Goal: Book appointment/travel/reservation

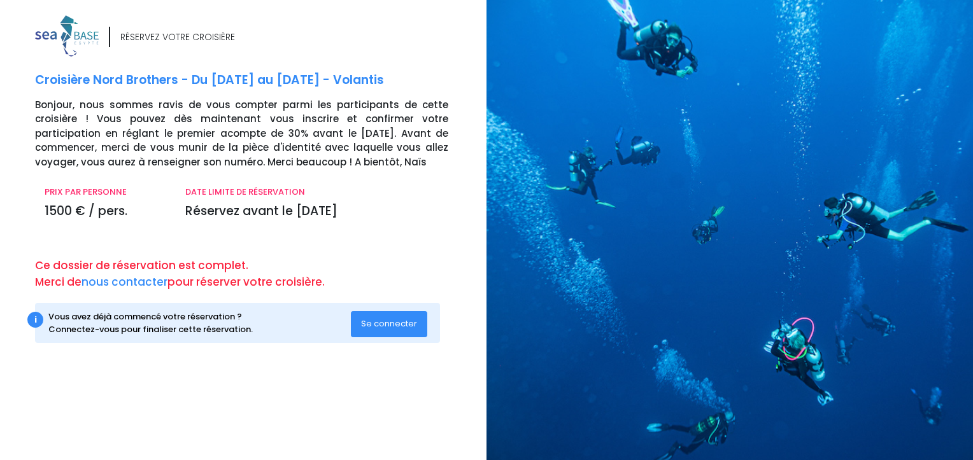
click at [408, 313] on button "Se connecter" at bounding box center [389, 323] width 76 height 25
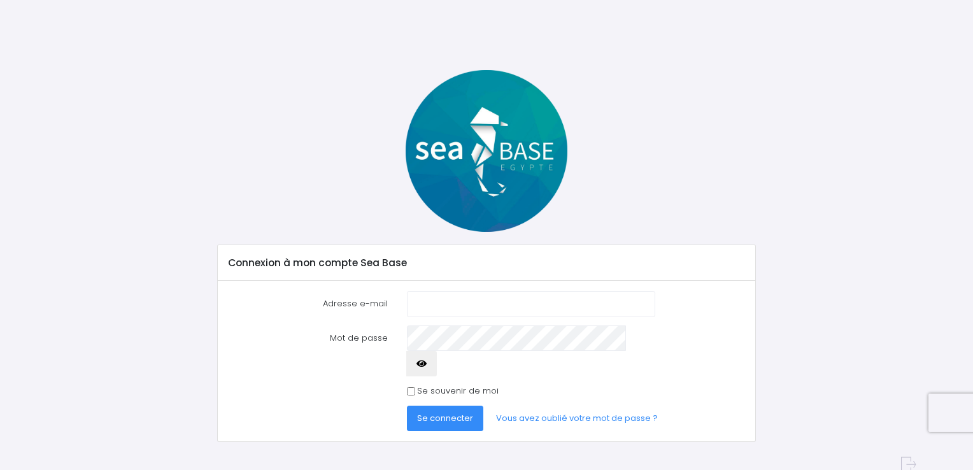
type input "amelie.bonneau88@gmail.com"
click at [446, 412] on span "Se connecter" at bounding box center [445, 418] width 56 height 12
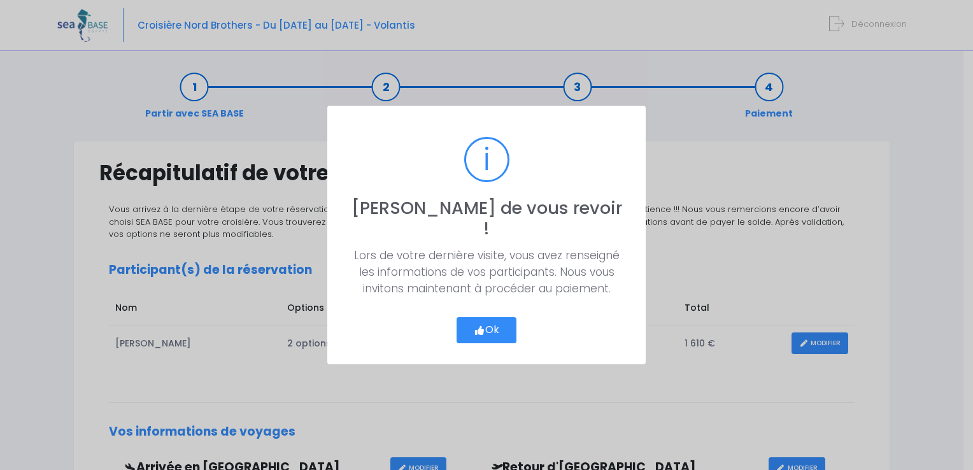
click at [499, 318] on button "Ok" at bounding box center [487, 330] width 60 height 27
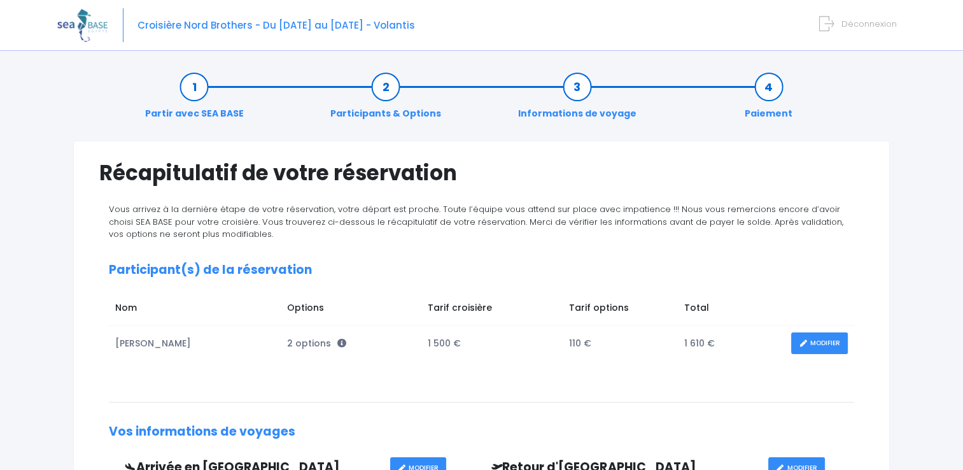
click at [820, 343] on link "MODIFIER" at bounding box center [819, 343] width 57 height 22
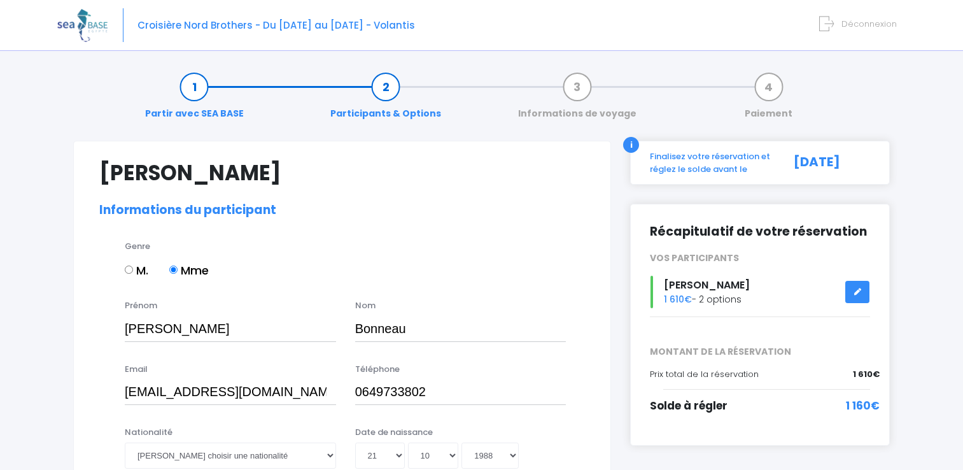
select select "N3"
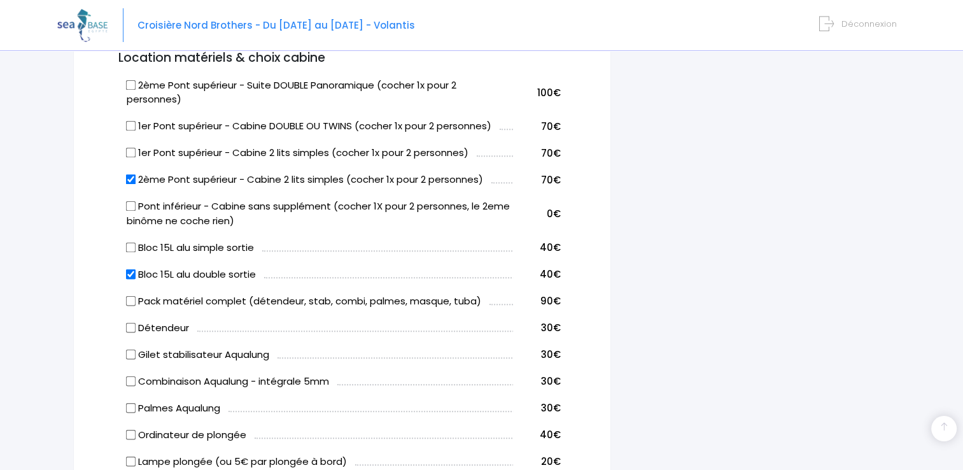
scroll to position [700, 0]
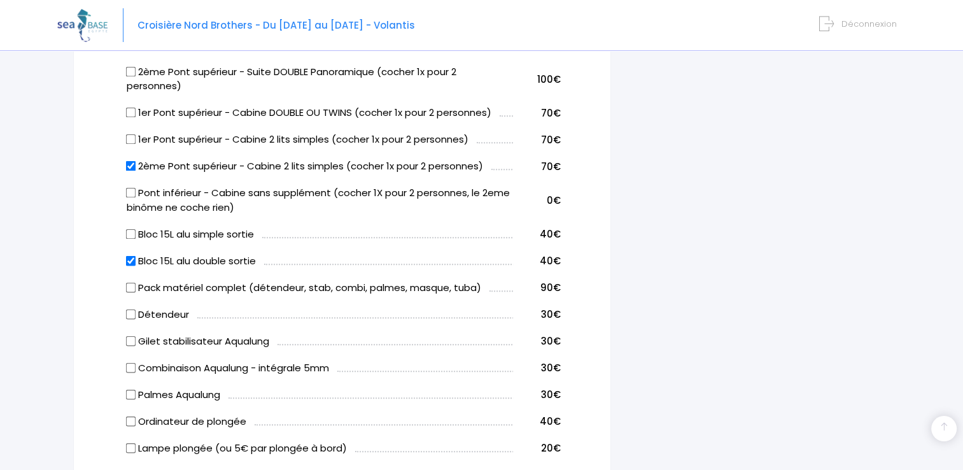
click at [127, 260] on input "Bloc 15L alu double sortie" at bounding box center [131, 260] width 10 height 10
checkbox input "false"
click at [699, 240] on div "i Finalisez votre réservation et réglez le solde avant le 17/03/2026 Récapitula…" at bounding box center [760, 322] width 279 height 1765
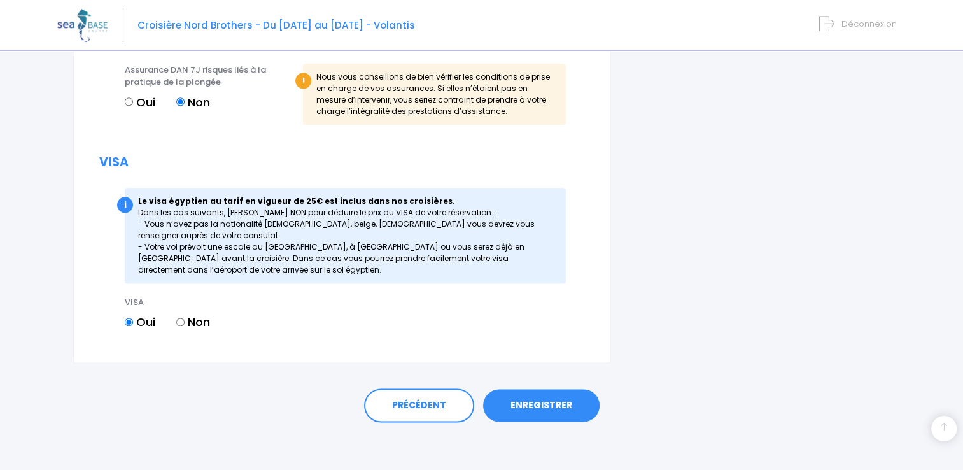
scroll to position [1544, 0]
click at [565, 406] on link "ENREGISTRER" at bounding box center [541, 404] width 117 height 33
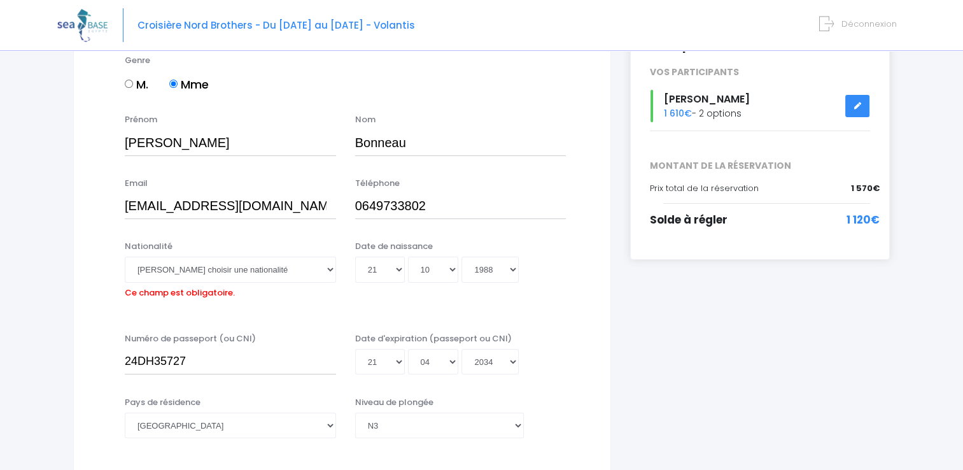
scroll to position [188, 0]
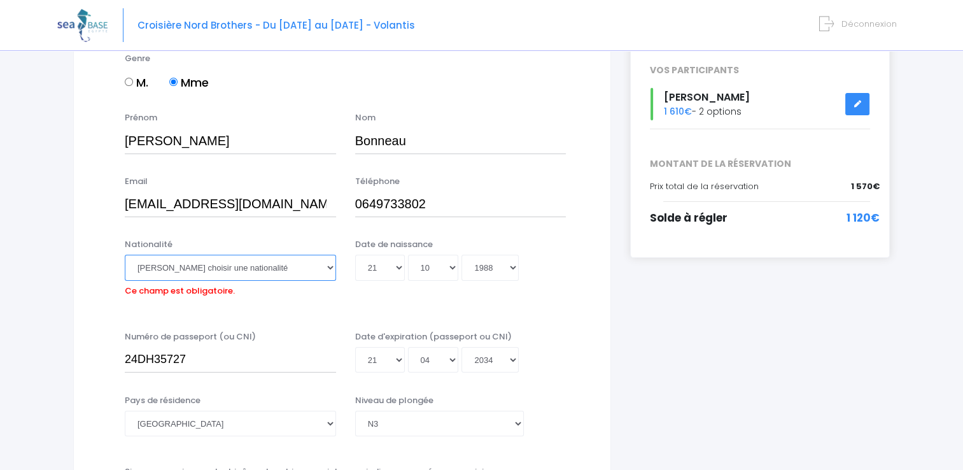
drag, startPoint x: 243, startPoint y: 262, endPoint x: 253, endPoint y: 296, distance: 35.3
click at [243, 262] on select "Veuillez choisir une nationalité Afghane Albanaise Algerienne Allemande America…" at bounding box center [230, 267] width 211 height 25
select select "Française"
click at [125, 255] on select "Veuillez choisir une nationalité Afghane Albanaise Algerienne Allemande America…" at bounding box center [230, 267] width 211 height 25
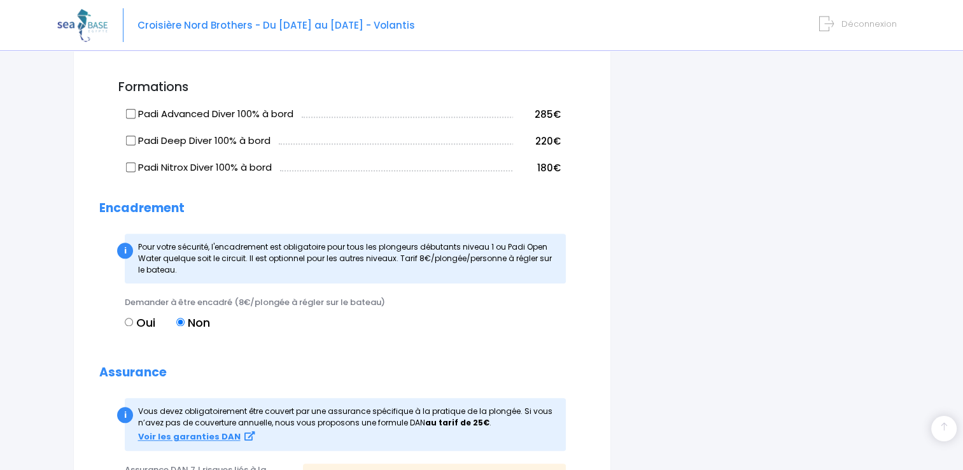
scroll to position [1544, 0]
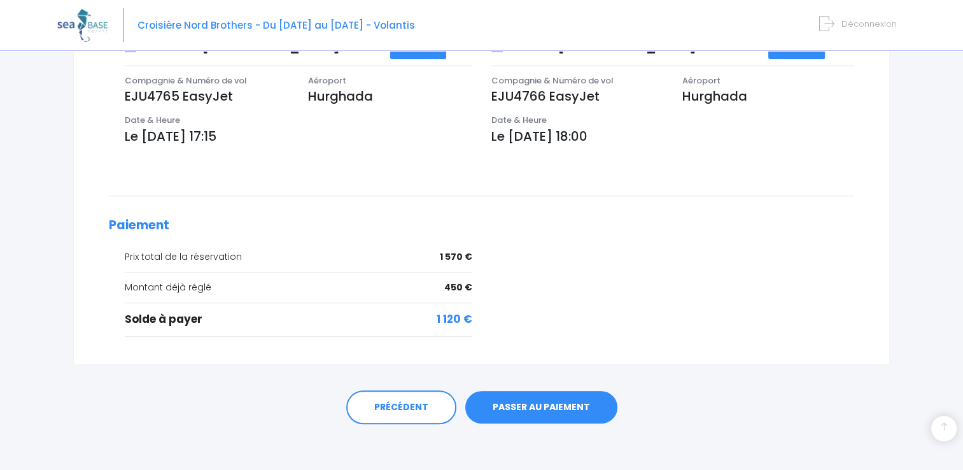
scroll to position [423, 0]
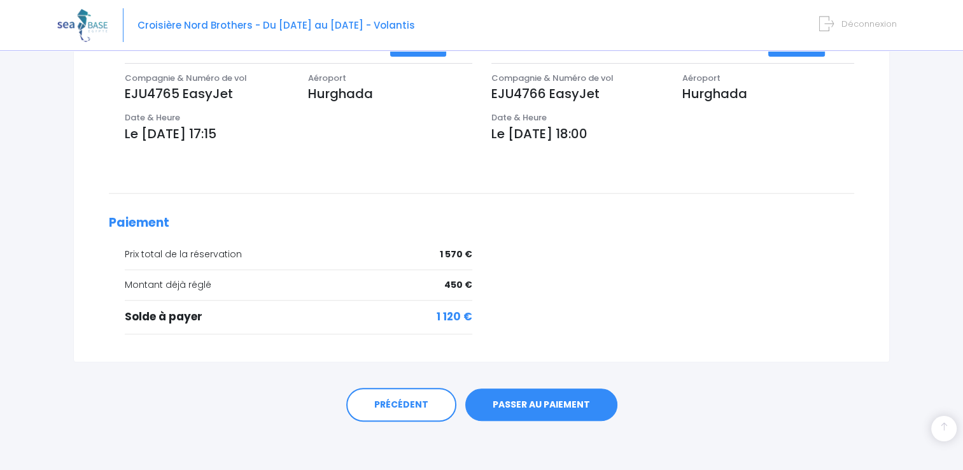
click at [311, 399] on div "PRÉCÉDENT PASSER AU PAIEMENT" at bounding box center [482, 405] width 766 height 34
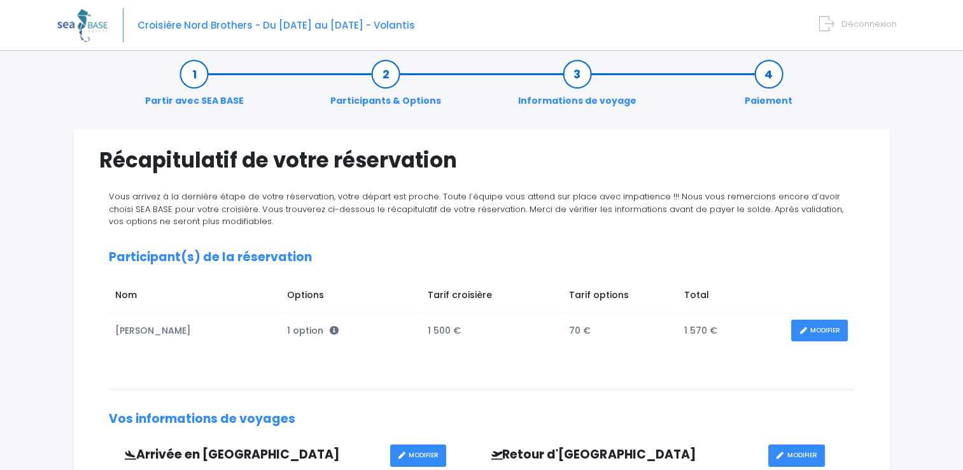
scroll to position [0, 0]
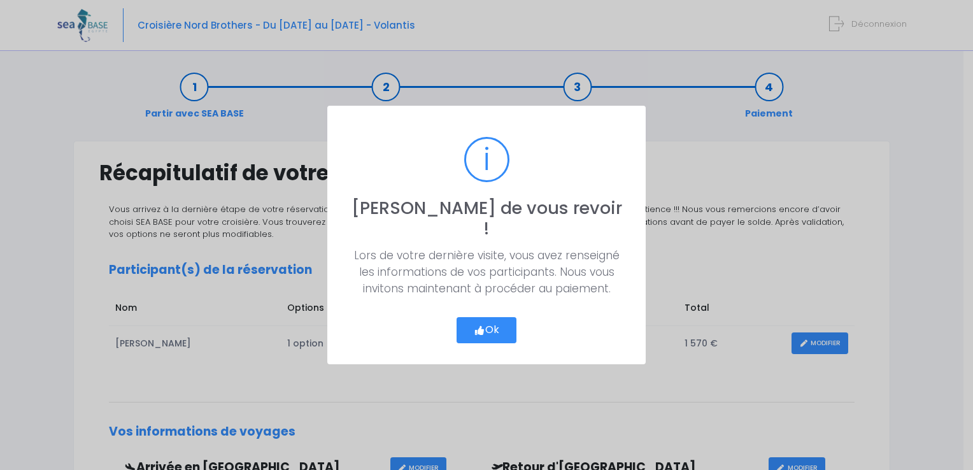
drag, startPoint x: 488, startPoint y: 322, endPoint x: 399, endPoint y: 251, distance: 114.7
click at [488, 320] on button "Ok" at bounding box center [487, 330] width 60 height 27
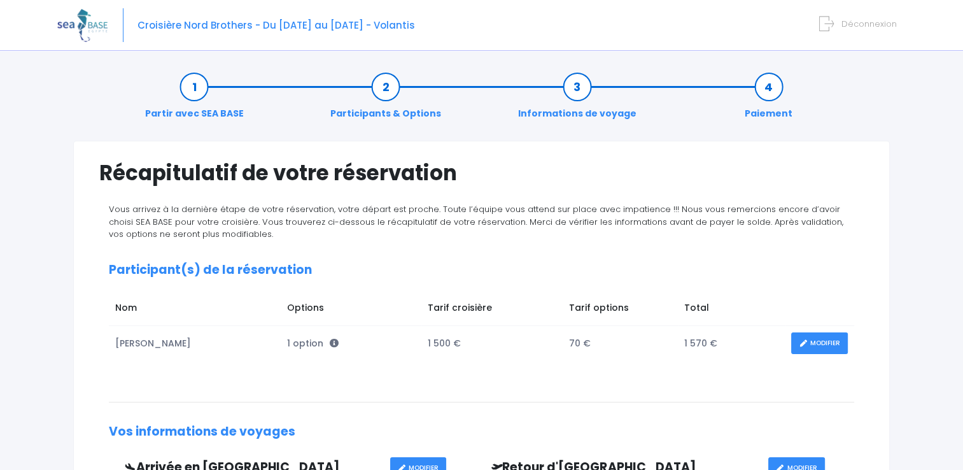
click at [579, 92] on link "Informations de voyage" at bounding box center [577, 100] width 131 height 40
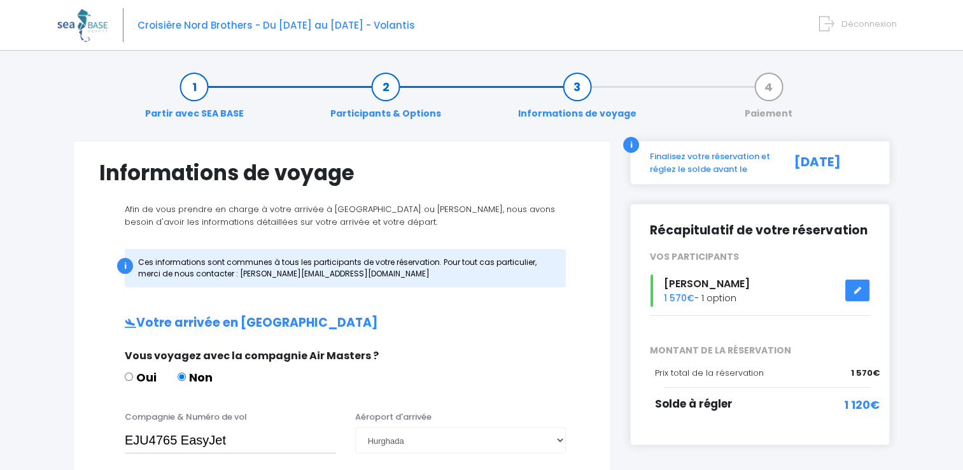
click at [190, 88] on link "Partir avec SEA BASE" at bounding box center [194, 100] width 111 height 40
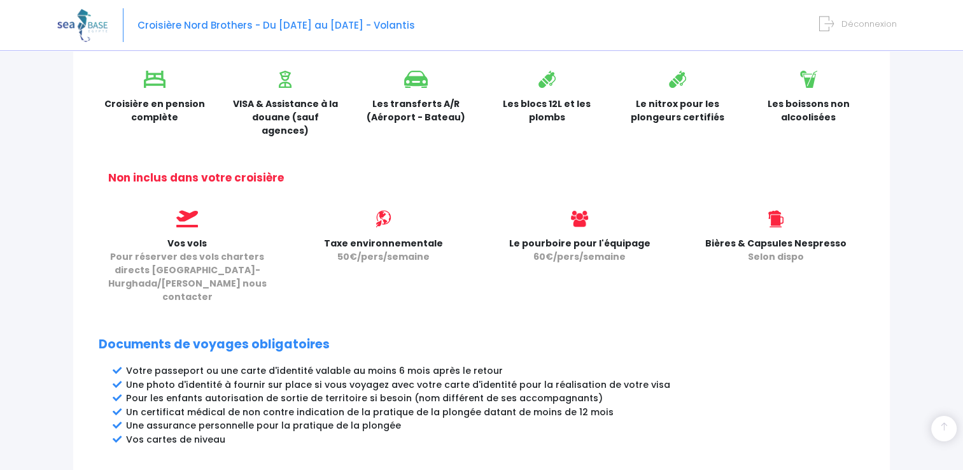
scroll to position [446, 0]
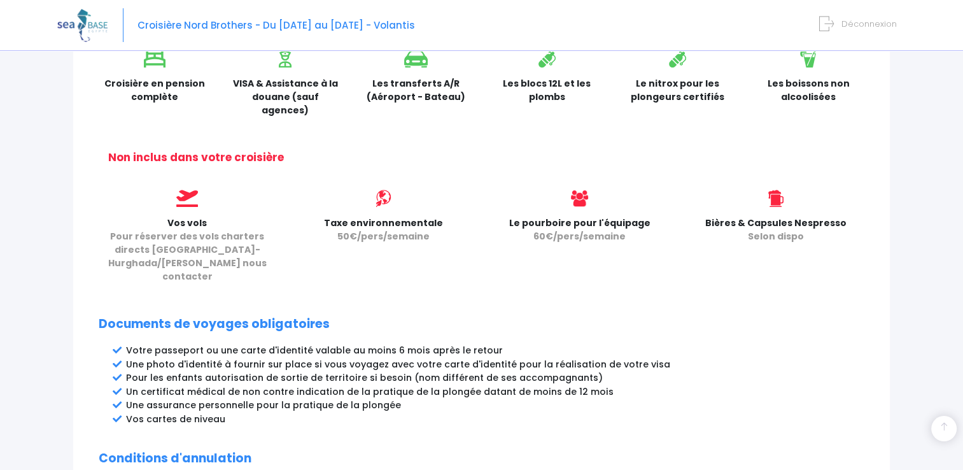
click at [762, 358] on li "Une photo d'identité à fournir sur place si vous voyagez avec votre carte d'ide…" at bounding box center [495, 364] width 739 height 13
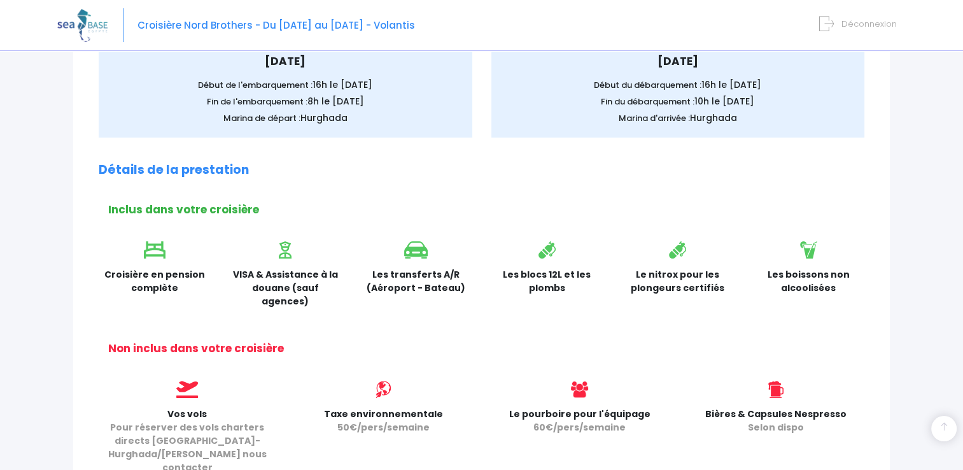
scroll to position [0, 0]
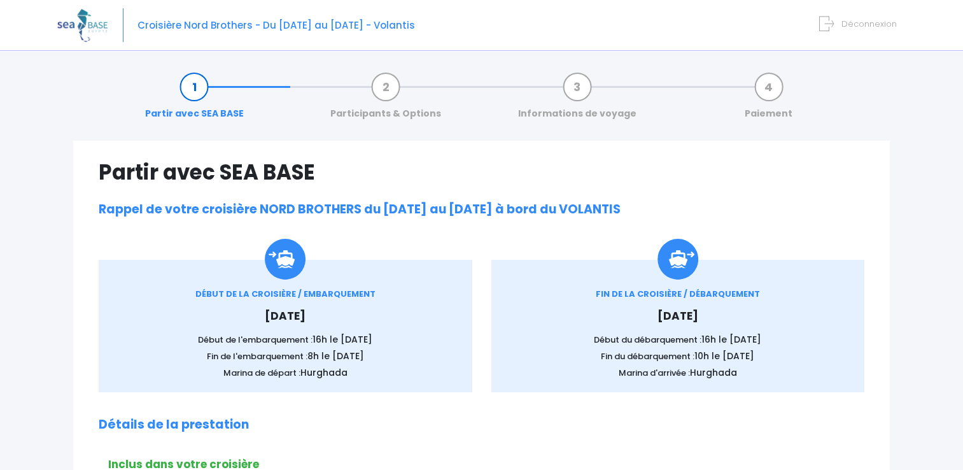
click at [576, 98] on link "Informations de voyage" at bounding box center [577, 100] width 131 height 40
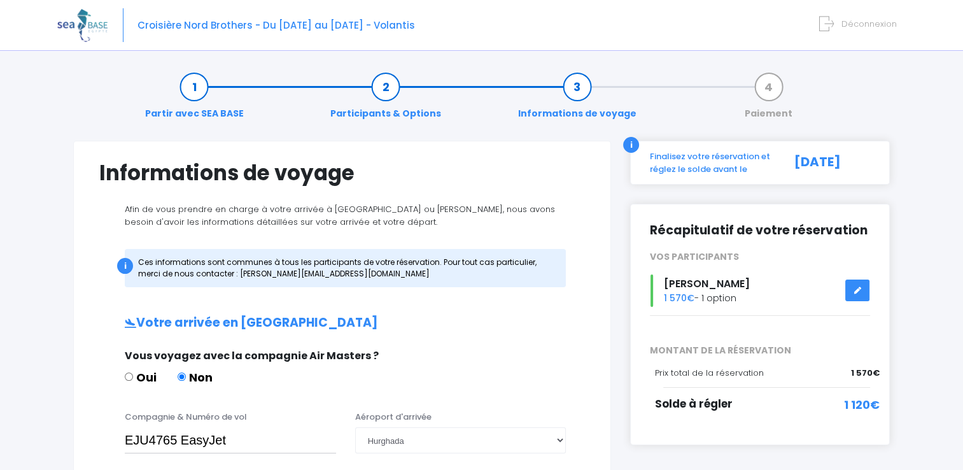
click at [381, 102] on link "Participants & Options" at bounding box center [386, 100] width 124 height 40
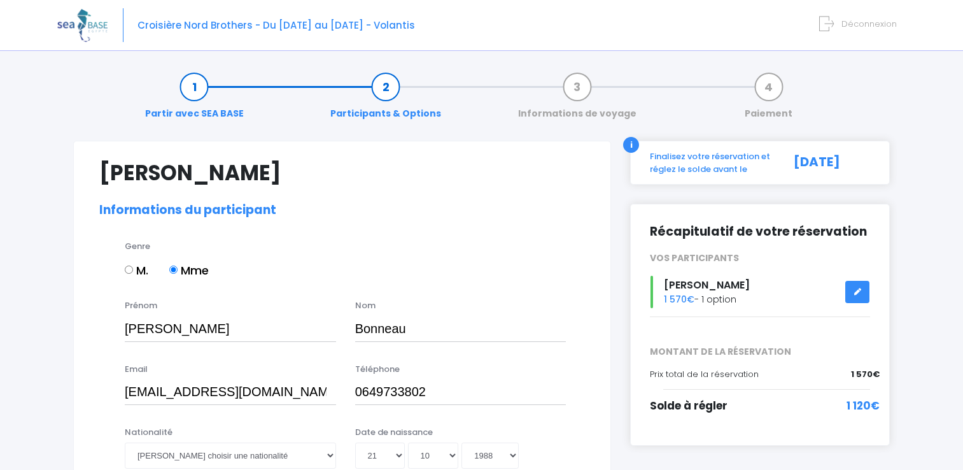
select select "N3"
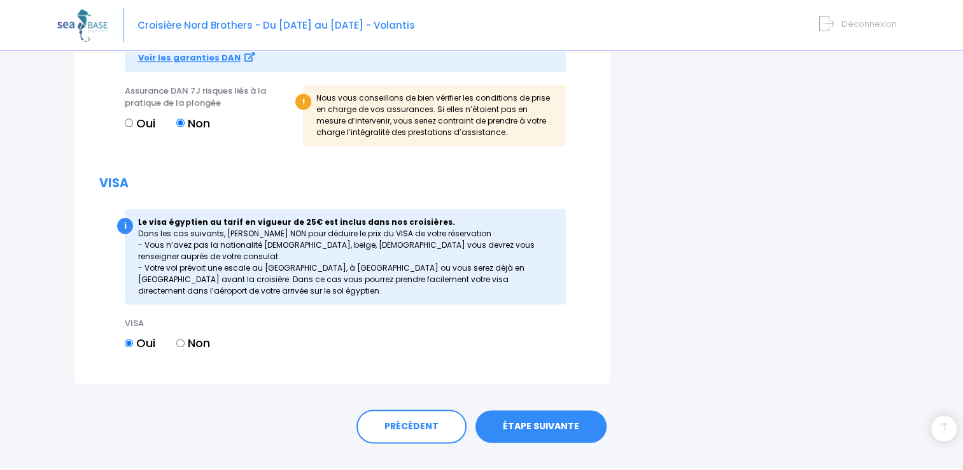
scroll to position [1528, 0]
